Goal: Task Accomplishment & Management: Use online tool/utility

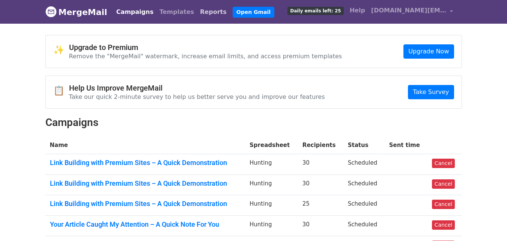
click at [197, 11] on link "Reports" at bounding box center [213, 12] width 33 height 15
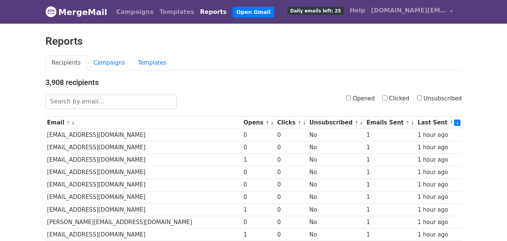
click at [388, 99] on input "Clicked" at bounding box center [385, 97] width 5 height 5
checkbox input "true"
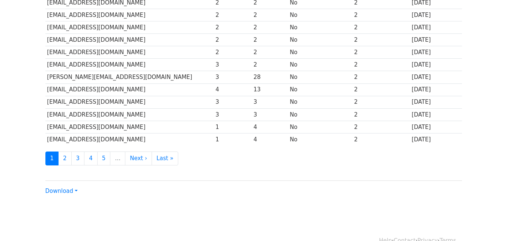
scroll to position [371, 0]
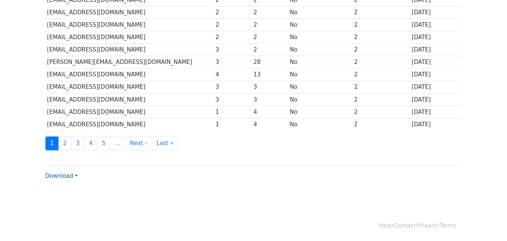
click at [67, 174] on link "Download" at bounding box center [61, 175] width 32 height 7
click at [67, 189] on link "CSV" at bounding box center [75, 190] width 59 height 12
